Goal: Task Accomplishment & Management: Use online tool/utility

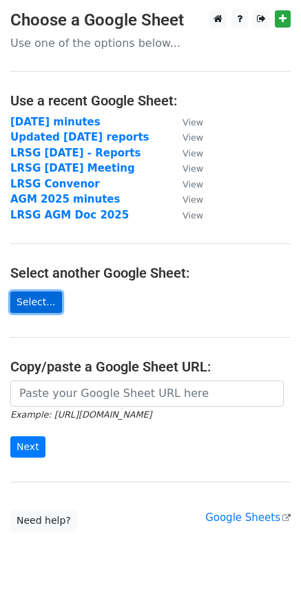
click at [30, 301] on link "Select..." at bounding box center [36, 302] width 52 height 21
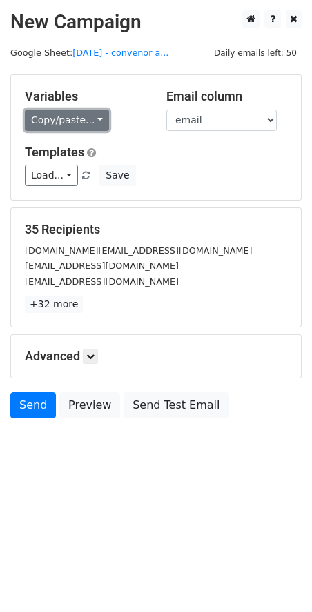
click at [92, 119] on link "Copy/paste..." at bounding box center [67, 120] width 84 height 21
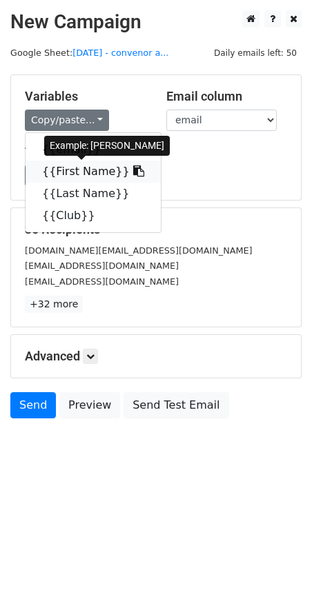
click at [50, 170] on link "{{First Name}}" at bounding box center [93, 172] width 135 height 22
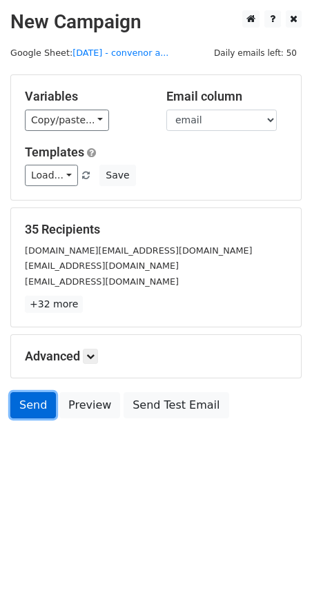
click at [35, 405] on link "Send" at bounding box center [32, 405] width 45 height 26
click at [23, 402] on link "Send" at bounding box center [32, 405] width 45 height 26
